Goal: Task Accomplishment & Management: Use online tool/utility

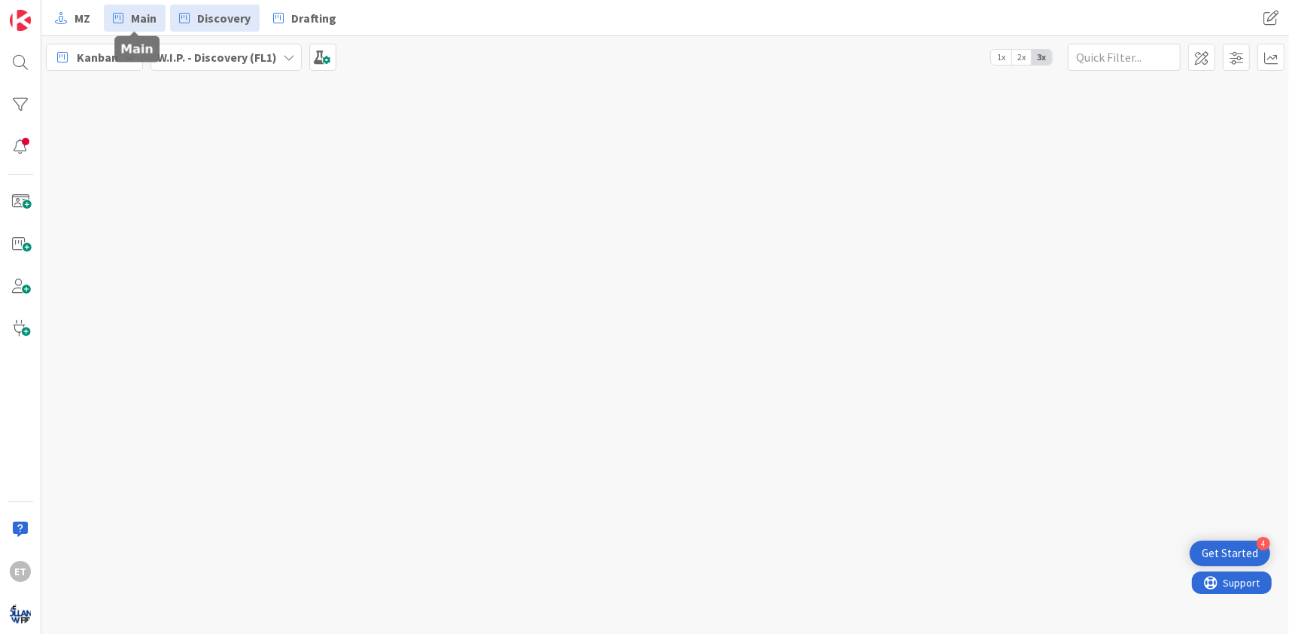
click at [137, 24] on span "Main" at bounding box center [144, 18] width 26 height 18
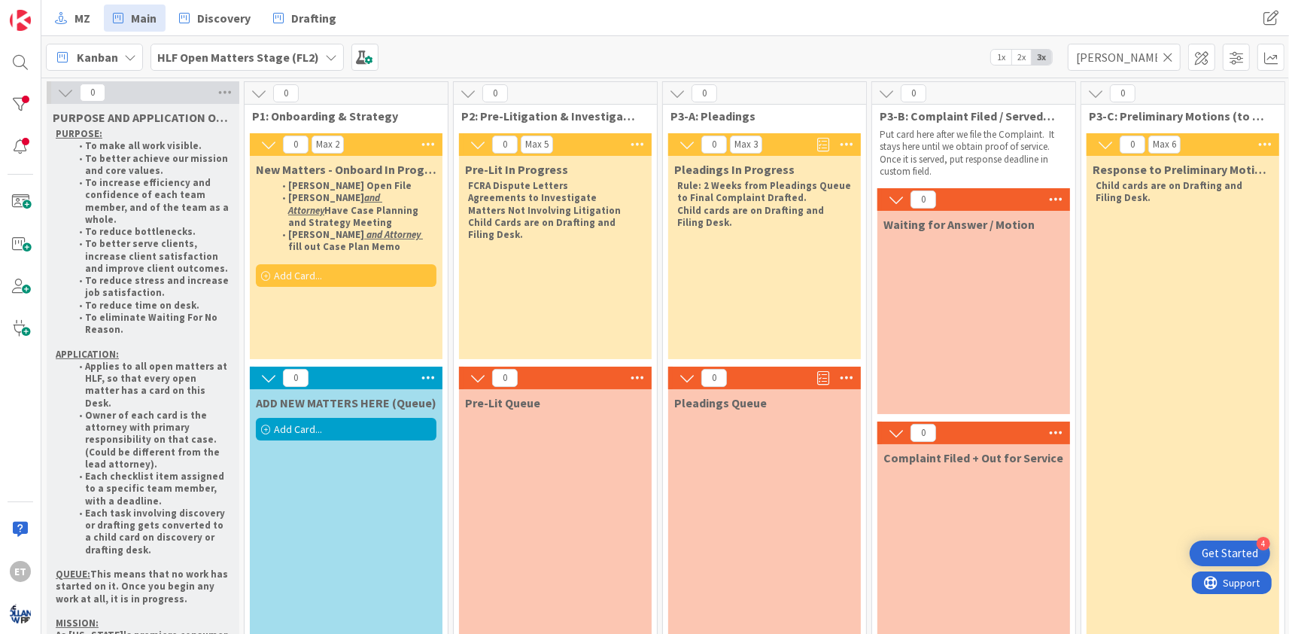
type input "[PERSON_NAME]"
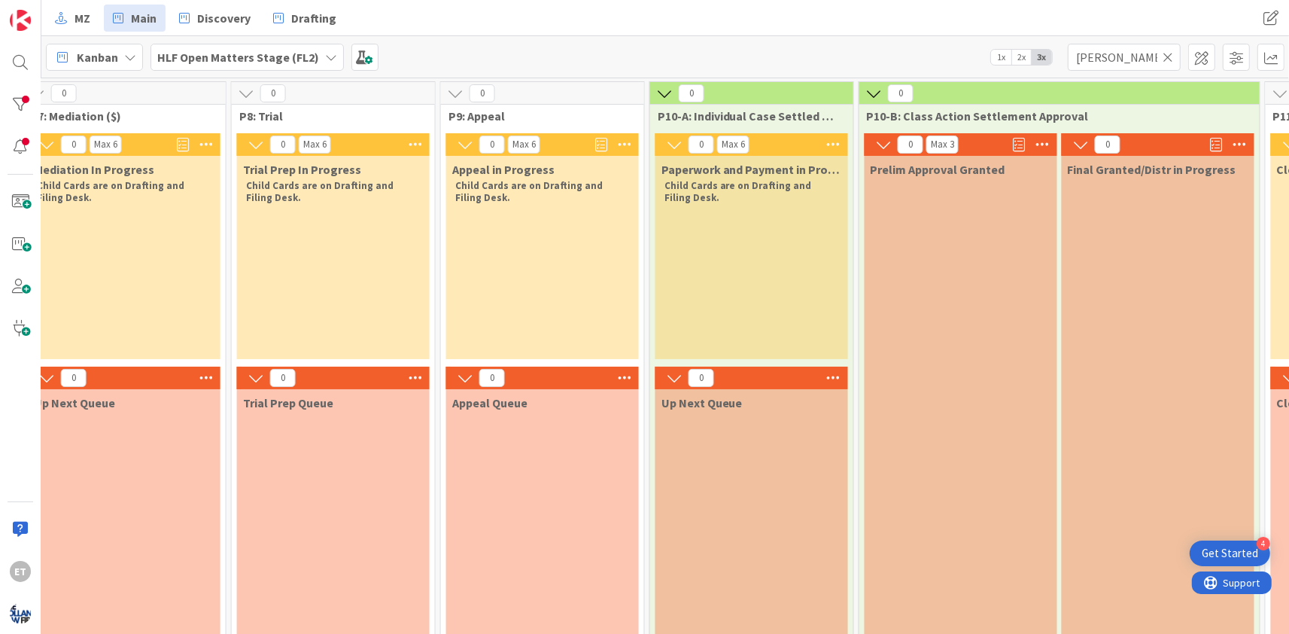
scroll to position [0, 1982]
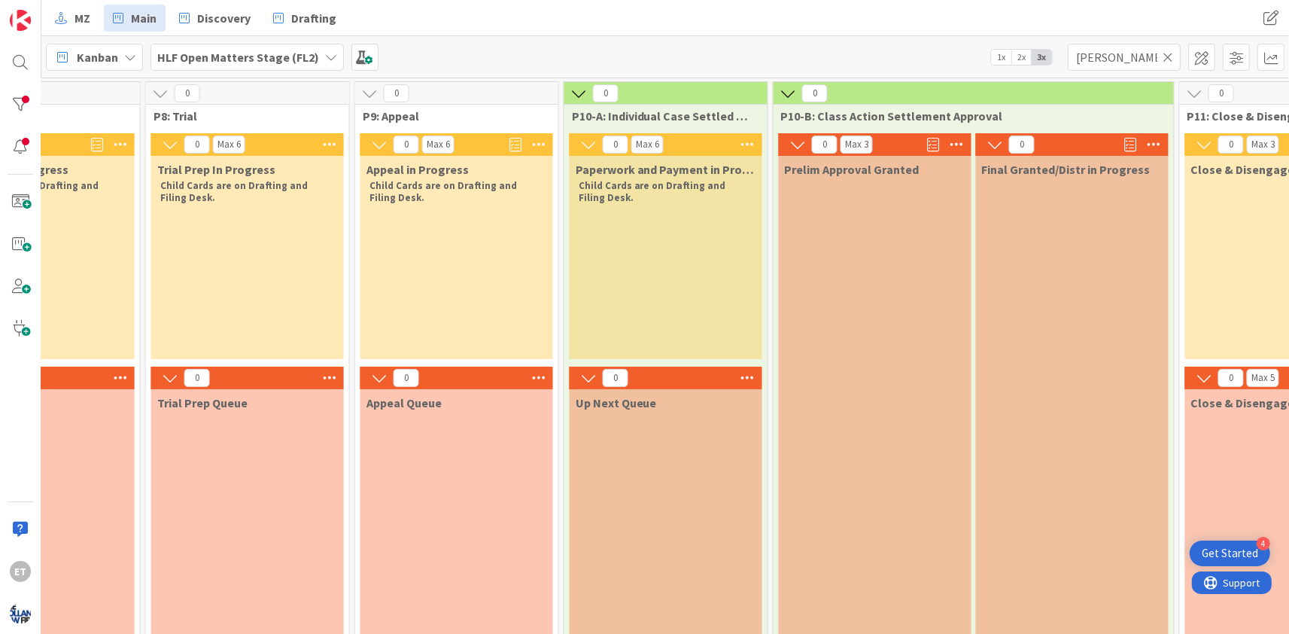
click at [1167, 57] on icon at bounding box center [1168, 57] width 11 height 14
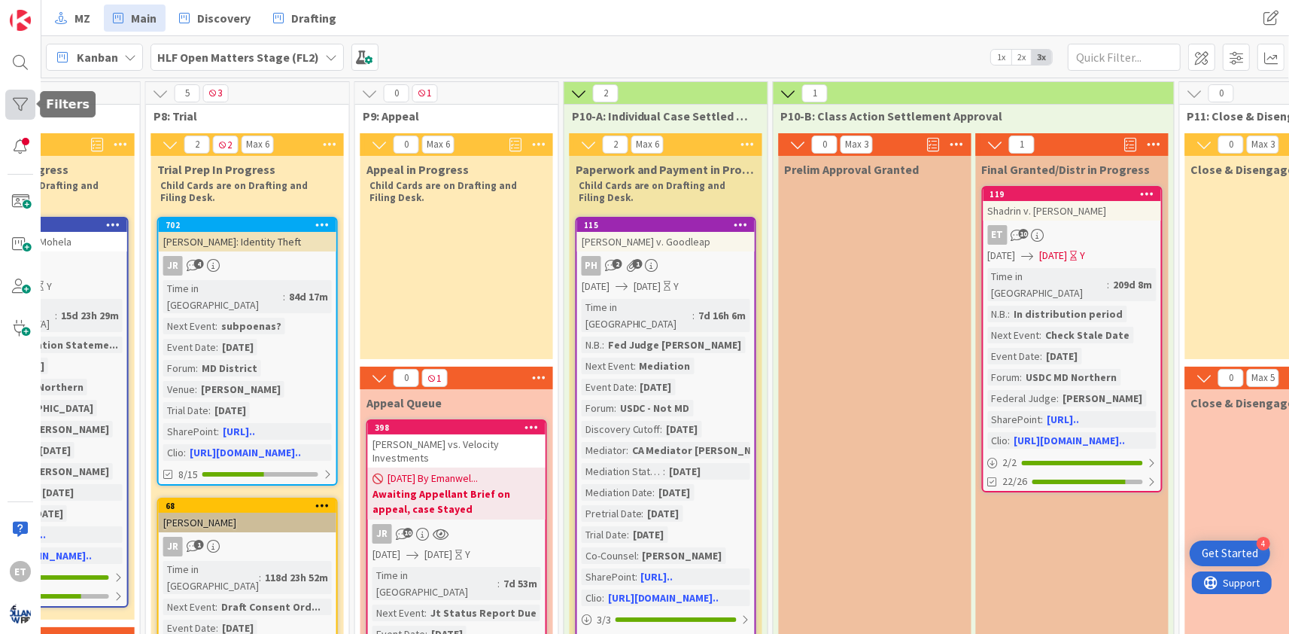
click at [17, 109] on div at bounding box center [20, 105] width 30 height 30
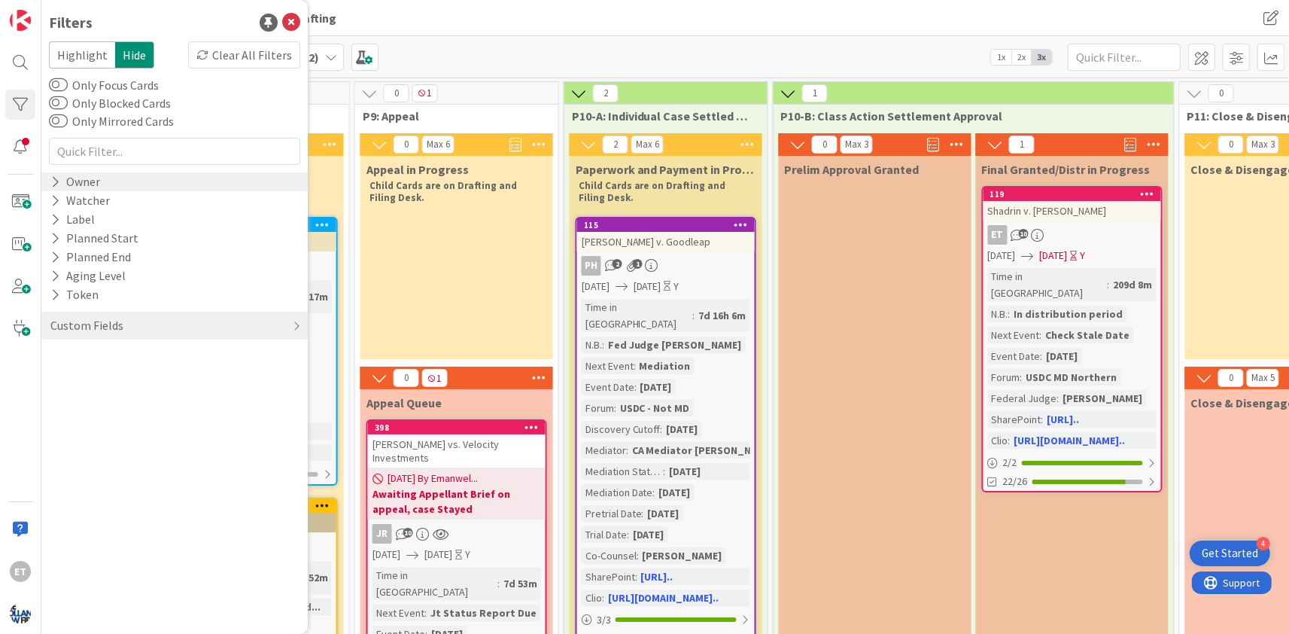
click at [56, 184] on icon at bounding box center [55, 181] width 10 height 13
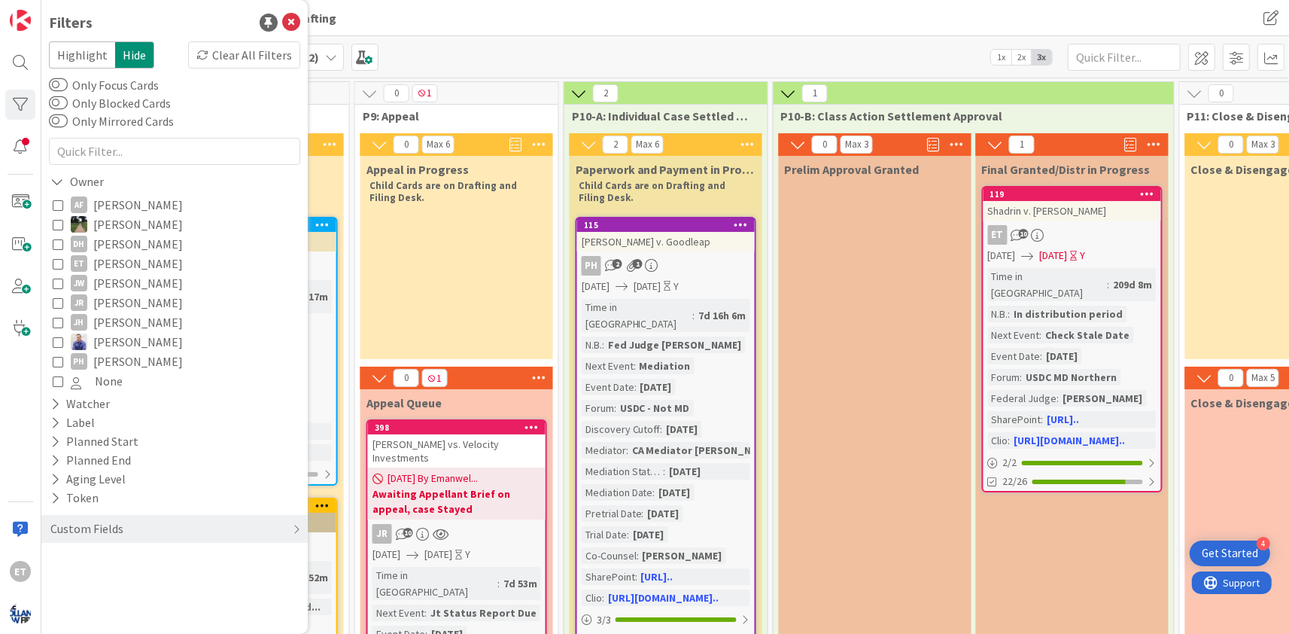
click at [63, 265] on button "ET [PERSON_NAME]" at bounding box center [175, 264] width 244 height 20
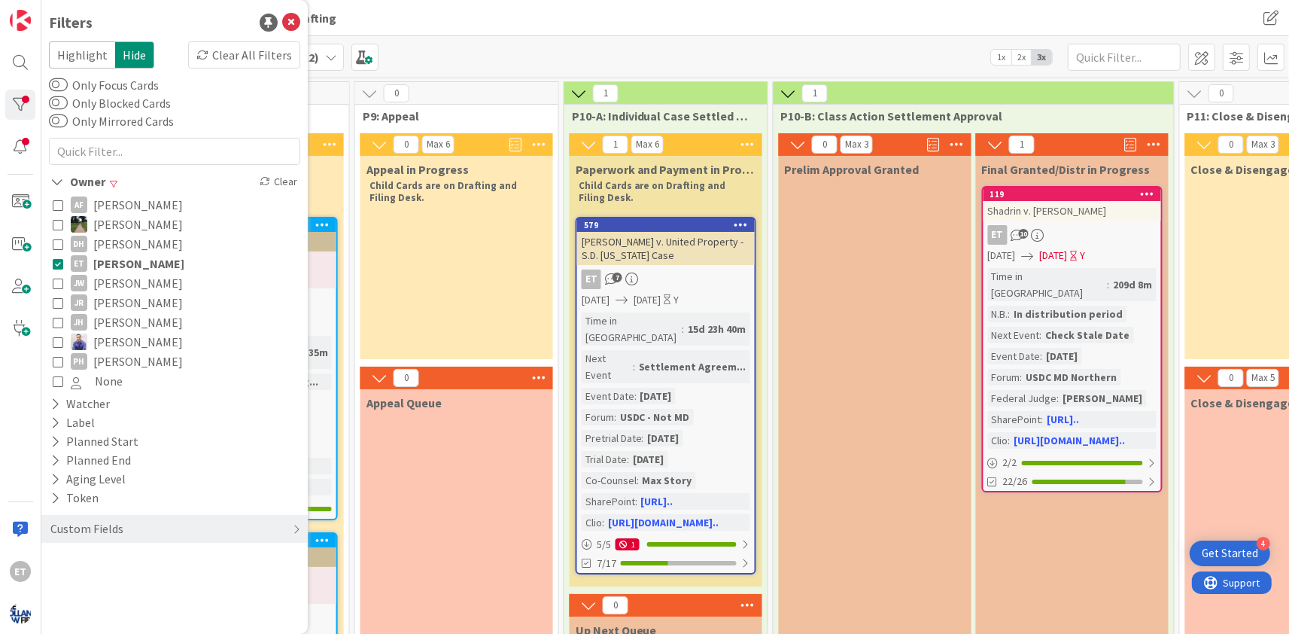
click at [456, 59] on div "Kanban HLF Open Matters Stage (FL2) 1x 2x 3x" at bounding box center [665, 56] width 1248 height 41
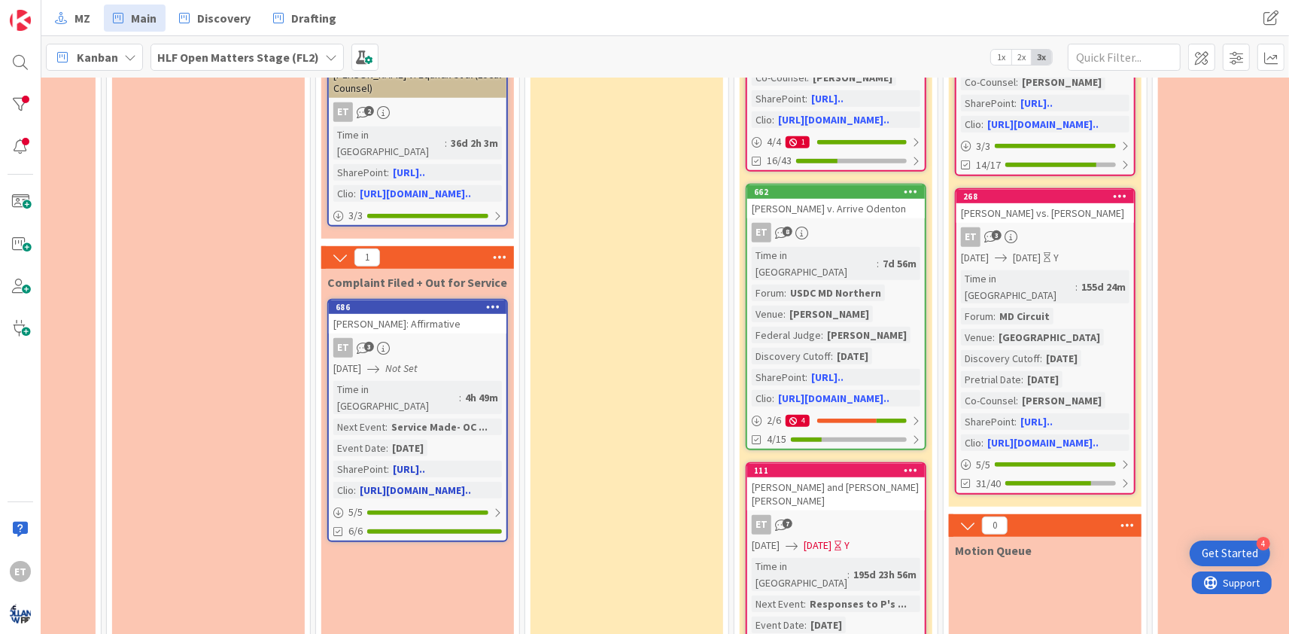
scroll to position [820, 556]
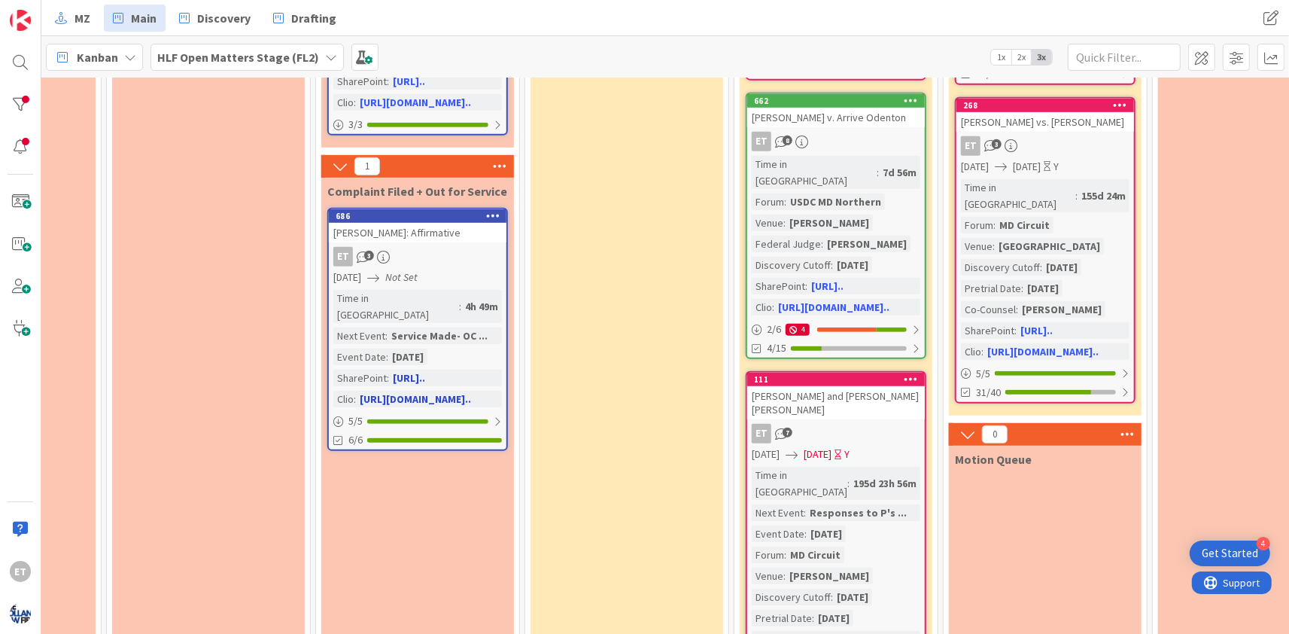
click at [467, 269] on div "[DATE] Not Set" at bounding box center [419, 277] width 173 height 16
click at [466, 290] on div "Time in Column : 4h 49m Next Event : Service Made- OC ... Event Date : [DATE] S…" at bounding box center [417, 348] width 169 height 117
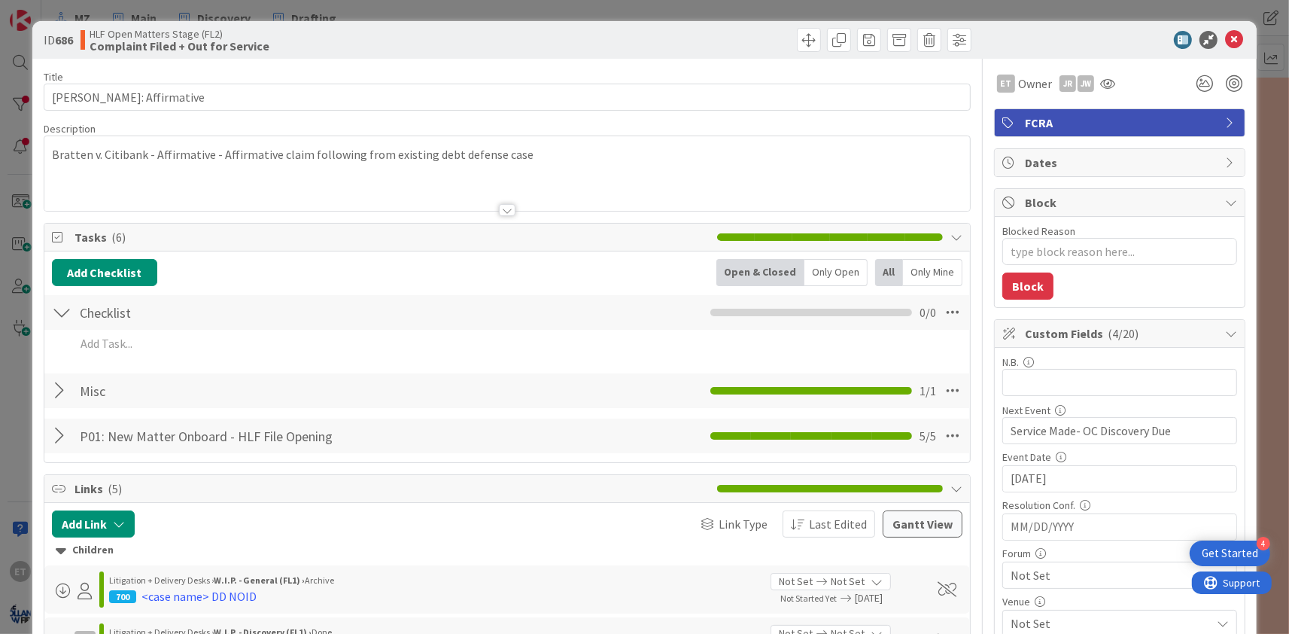
type textarea "x"
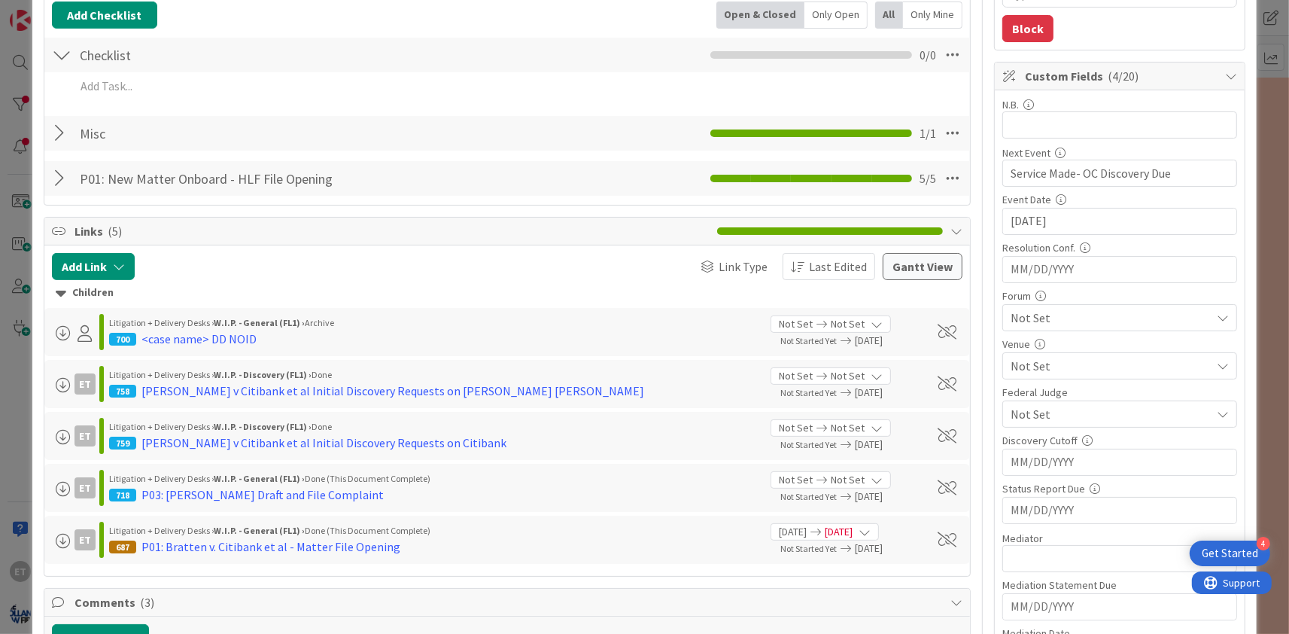
scroll to position [273, 0]
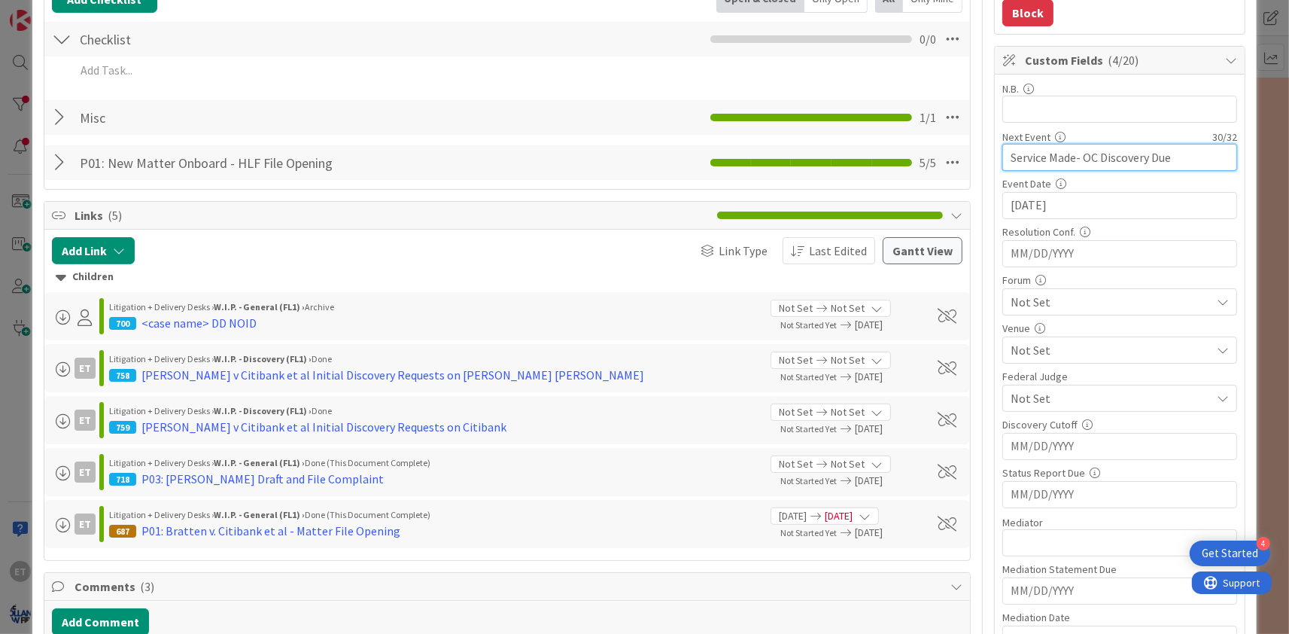
click at [1051, 163] on input "Service Made- OC Discovery Due" at bounding box center [1120, 157] width 235 height 27
click at [1194, 157] on input "Service Made- OC Discovery Due" at bounding box center [1120, 157] width 235 height 27
drag, startPoint x: 1214, startPoint y: 154, endPoint x: 977, endPoint y: 157, distance: 237.1
click at [1003, 157] on input "Service Made- OC Discovery Due" at bounding box center [1120, 157] width 235 height 27
type input "Answer Du"
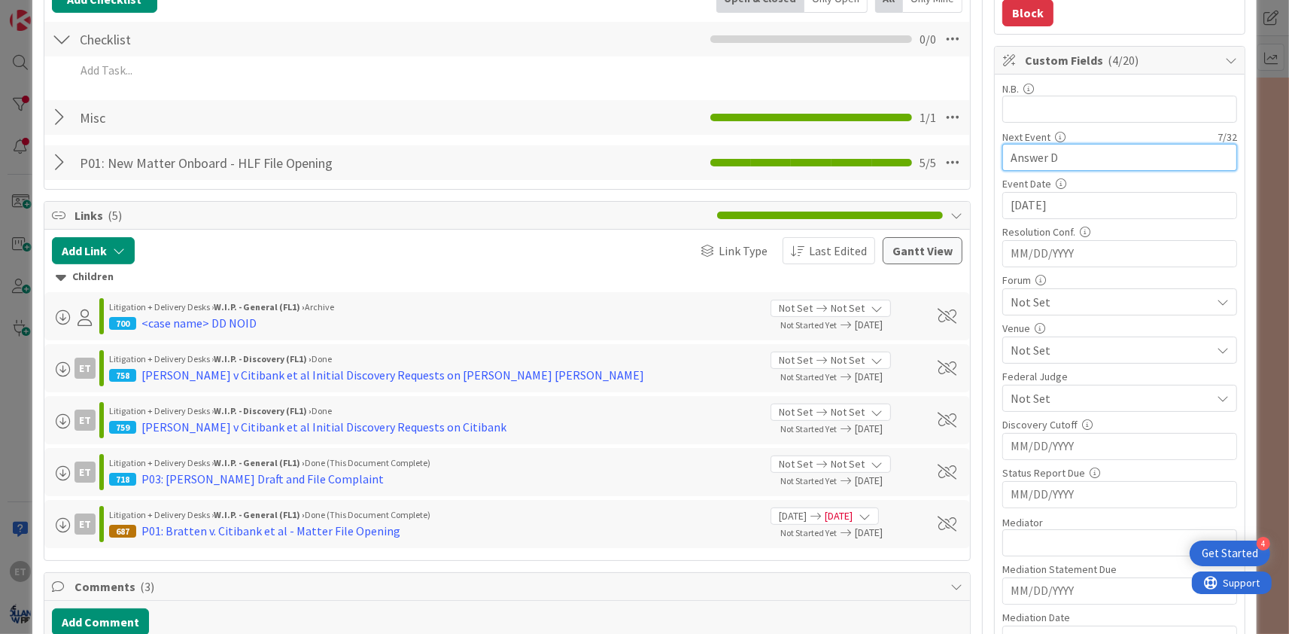
type textarea "x"
type input "Answer Due"
type textarea "x"
type input "Answer Due"
click at [1038, 206] on input "[DATE]" at bounding box center [1120, 206] width 218 height 26
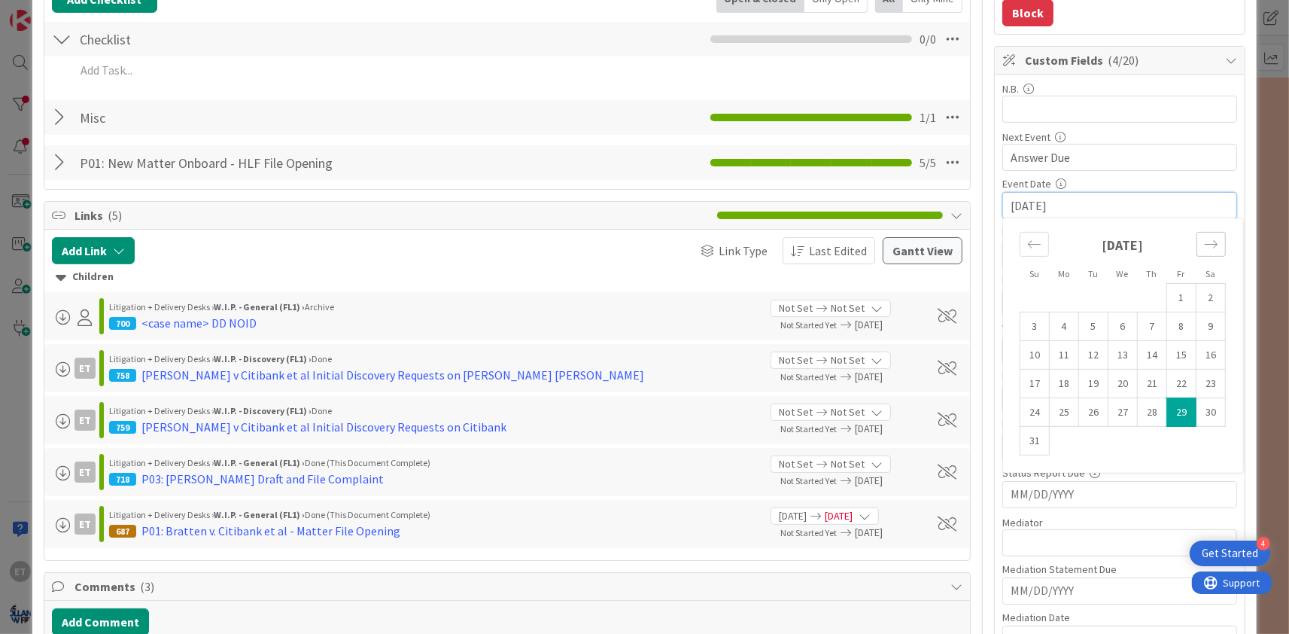
click at [1209, 249] on icon "Move forward to switch to the next month." at bounding box center [1211, 244] width 14 height 14
click at [1215, 248] on icon "Move forward to switch to the next month." at bounding box center [1211, 244] width 14 height 14
click at [1061, 327] on td "6" at bounding box center [1064, 326] width 29 height 29
type input "[DATE]"
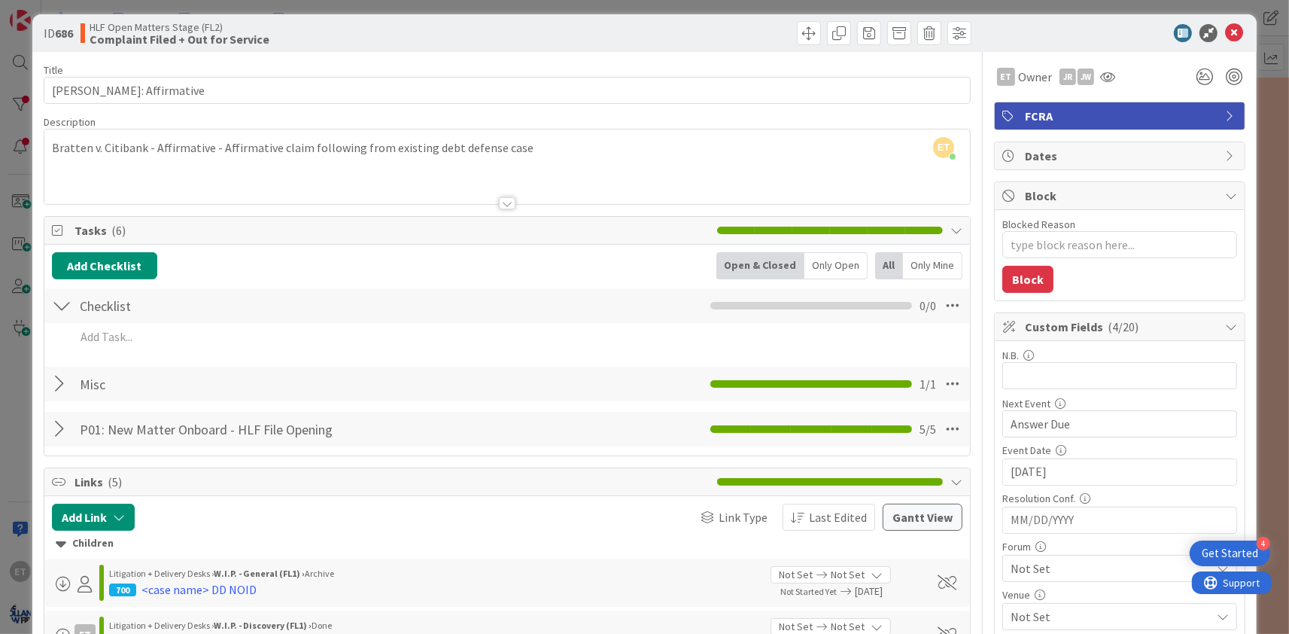
scroll to position [0, 0]
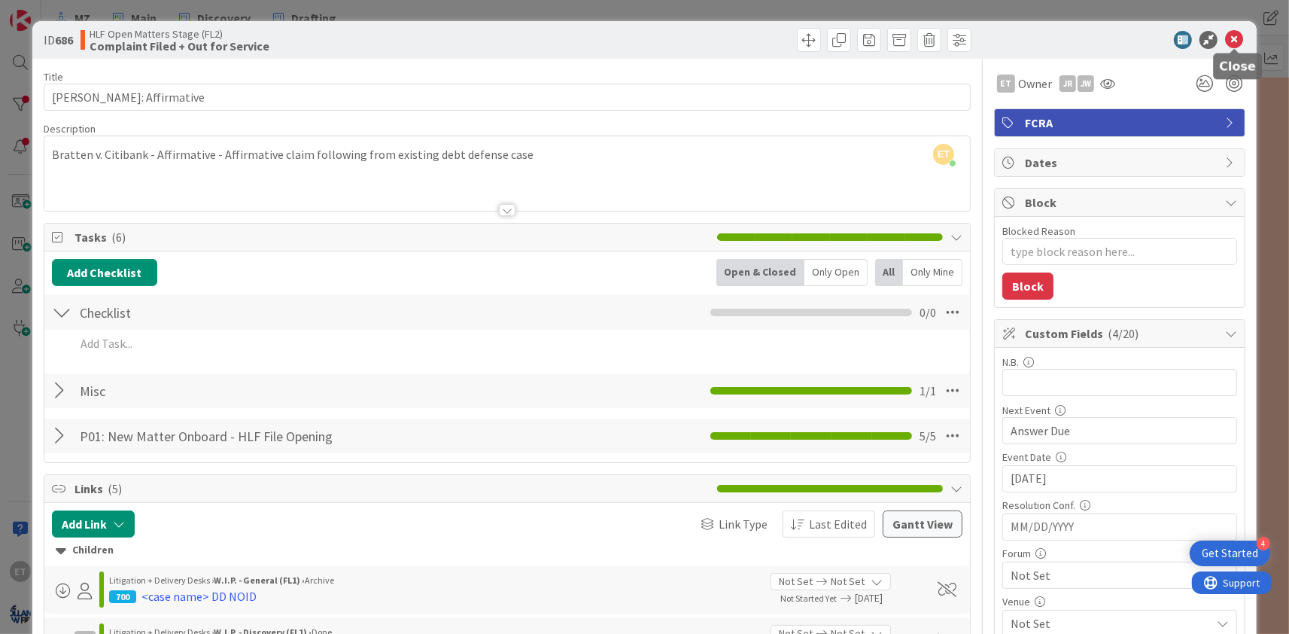
click at [1235, 40] on icon at bounding box center [1234, 40] width 18 height 18
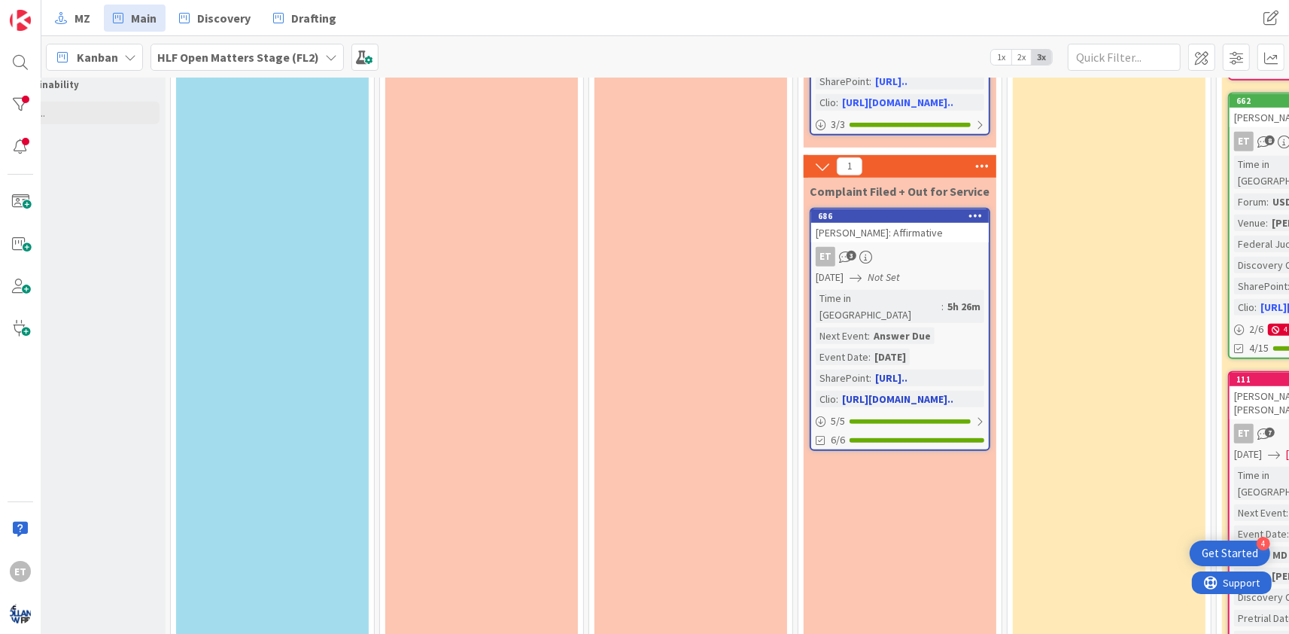
scroll to position [637, 74]
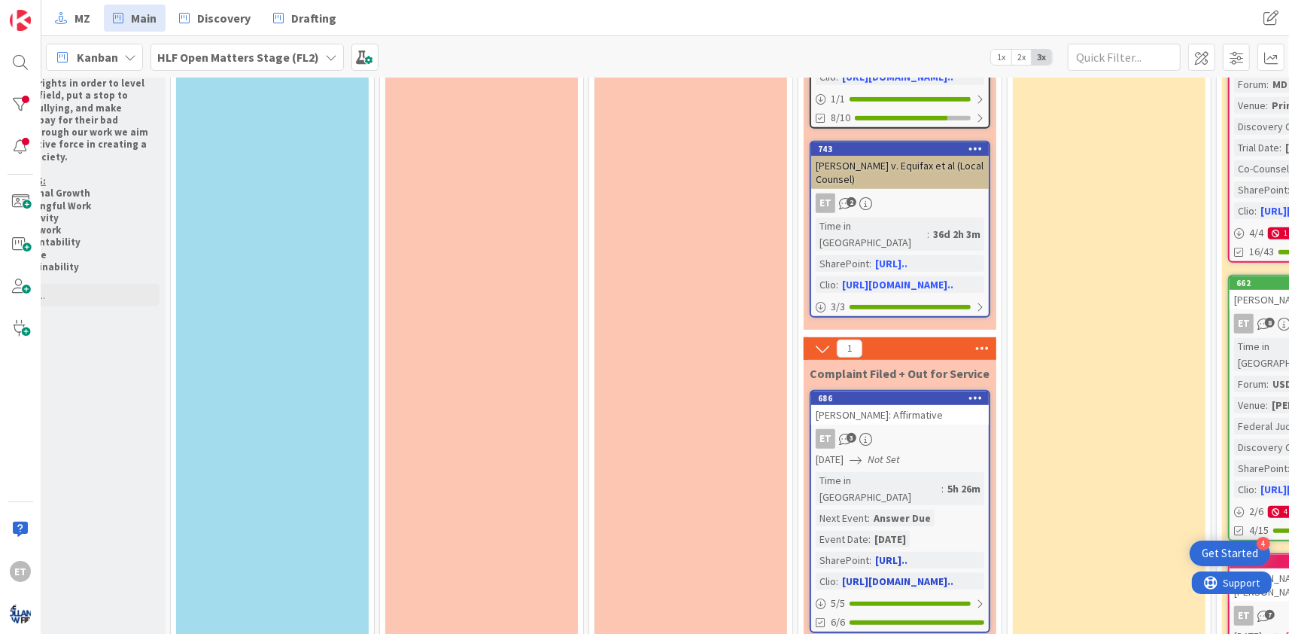
click at [938, 429] on div "ET 3" at bounding box center [900, 439] width 178 height 20
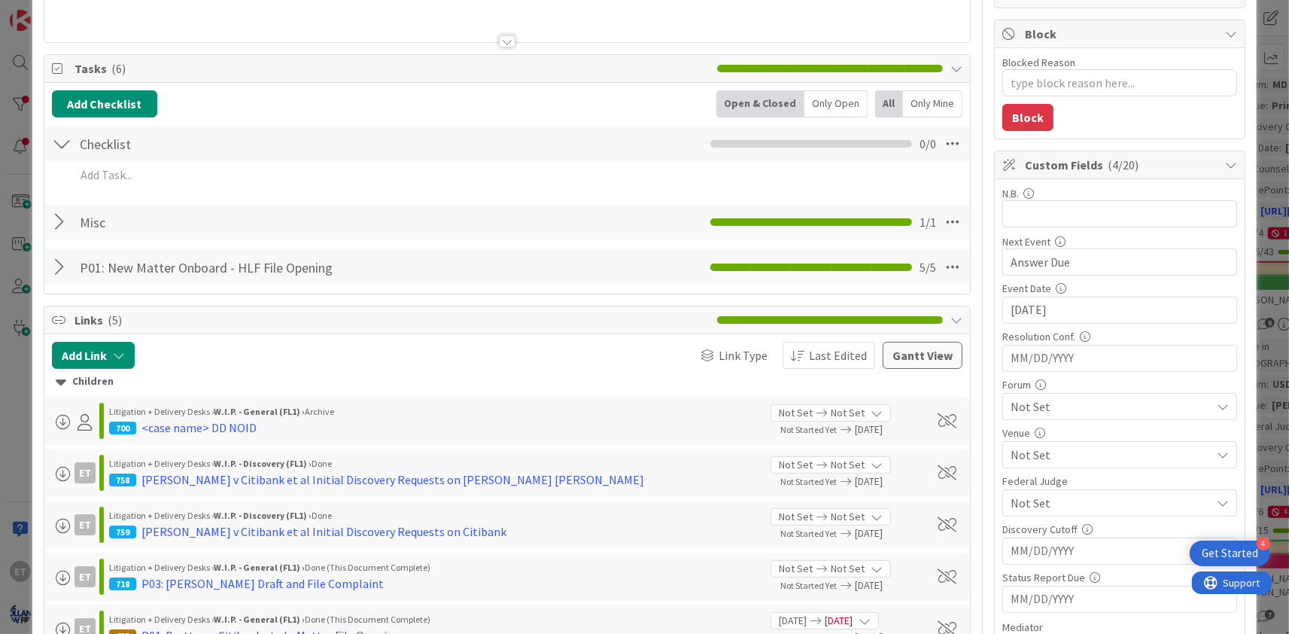
scroll to position [182, 0]
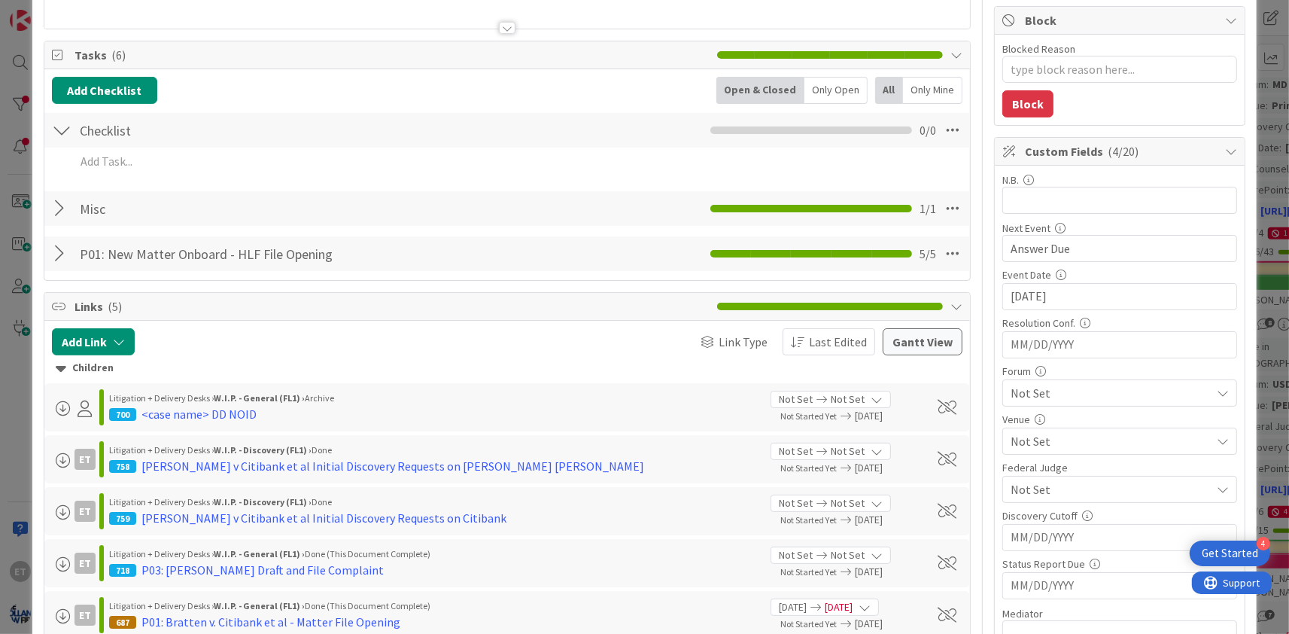
click at [1031, 296] on input "[DATE]" at bounding box center [1120, 297] width 218 height 26
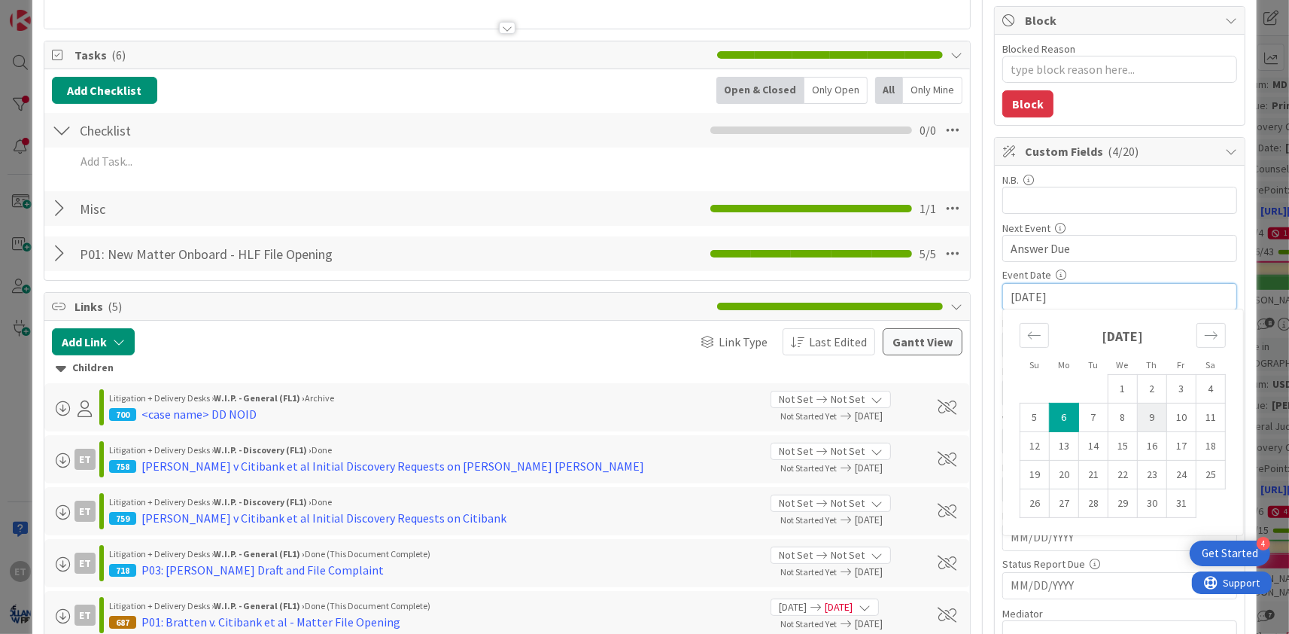
click at [1155, 418] on td "9" at bounding box center [1152, 417] width 29 height 29
type textarea "x"
type input "[DATE]"
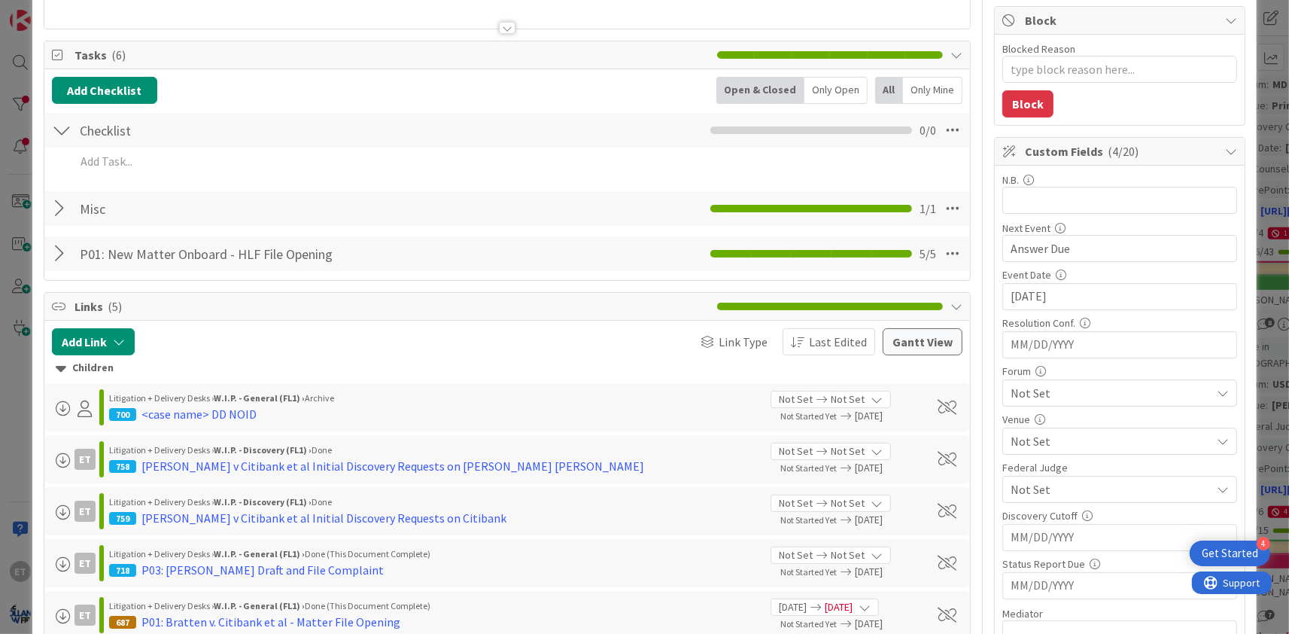
type textarea "x"
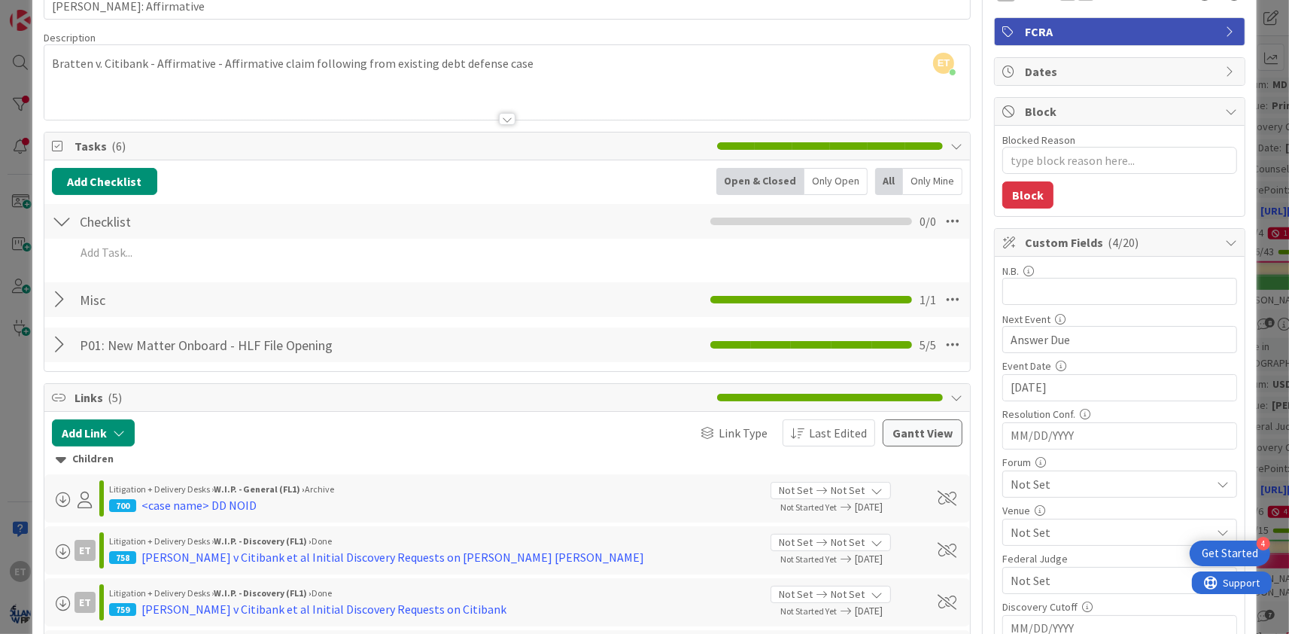
scroll to position [0, 0]
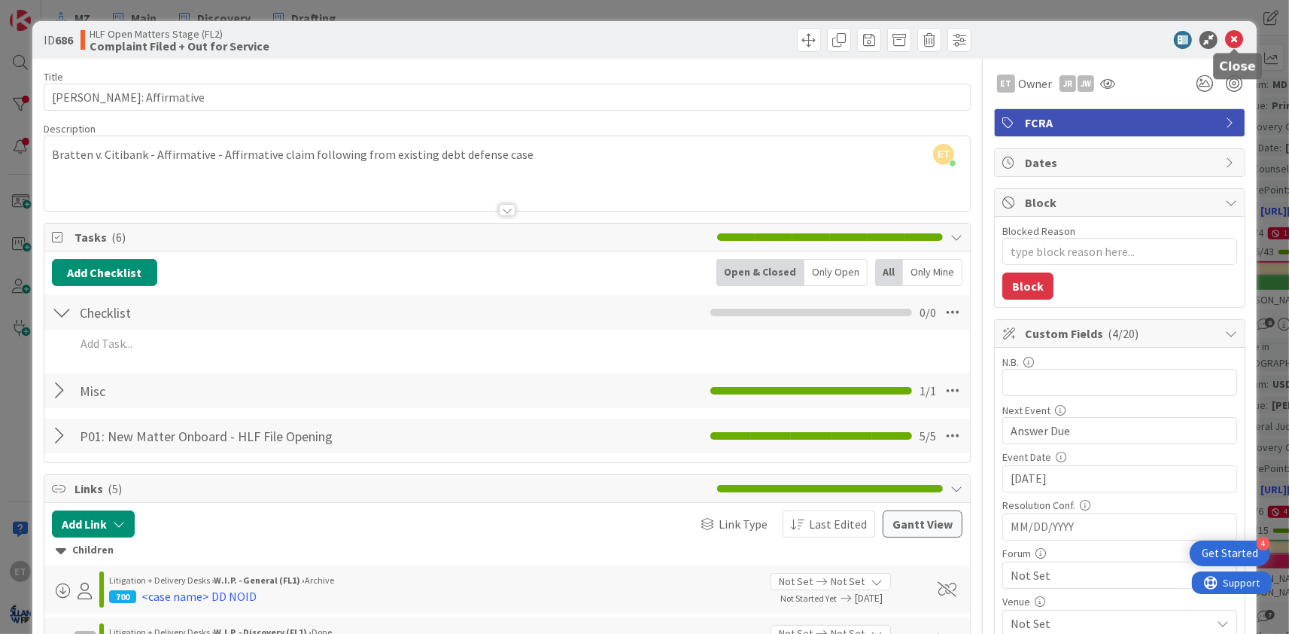
click at [1234, 42] on icon at bounding box center [1234, 40] width 18 height 18
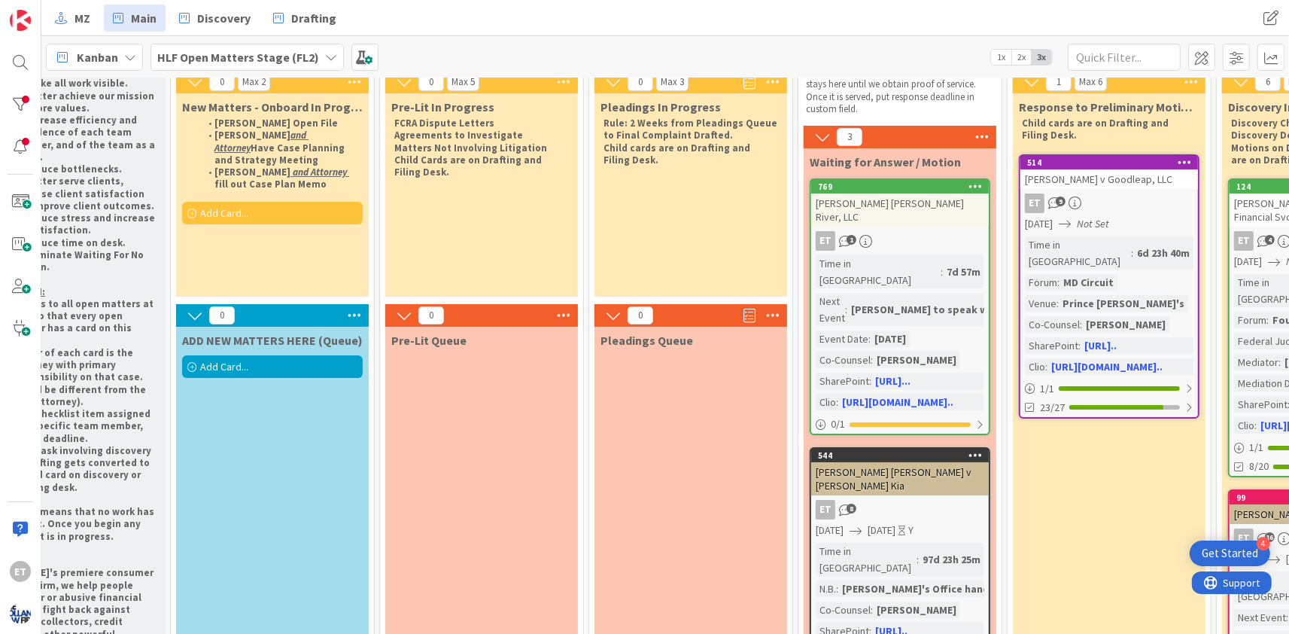
scroll to position [0, 74]
